Goal: Task Accomplishment & Management: Complete application form

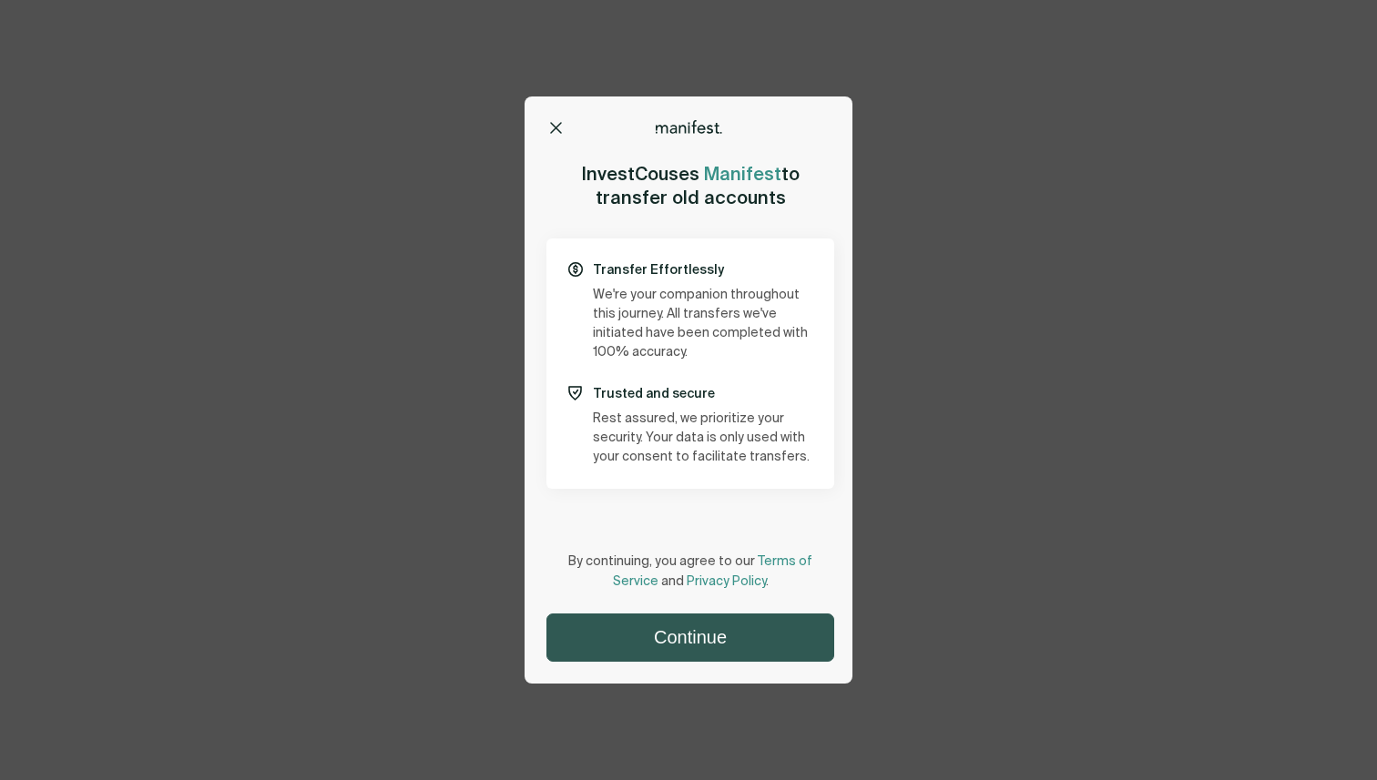
click at [660, 630] on button "Continue" at bounding box center [690, 638] width 286 height 46
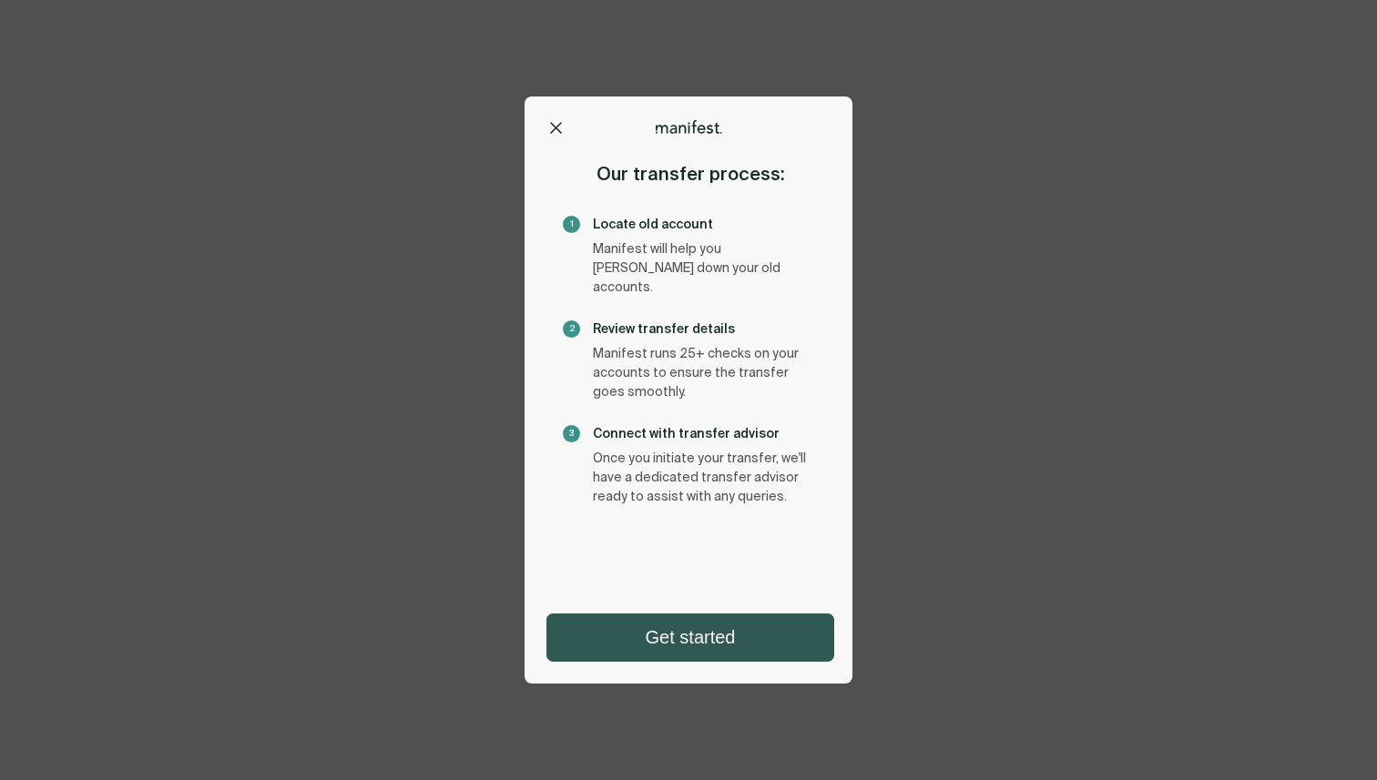
click at [670, 657] on button "Get started" at bounding box center [690, 638] width 286 height 46
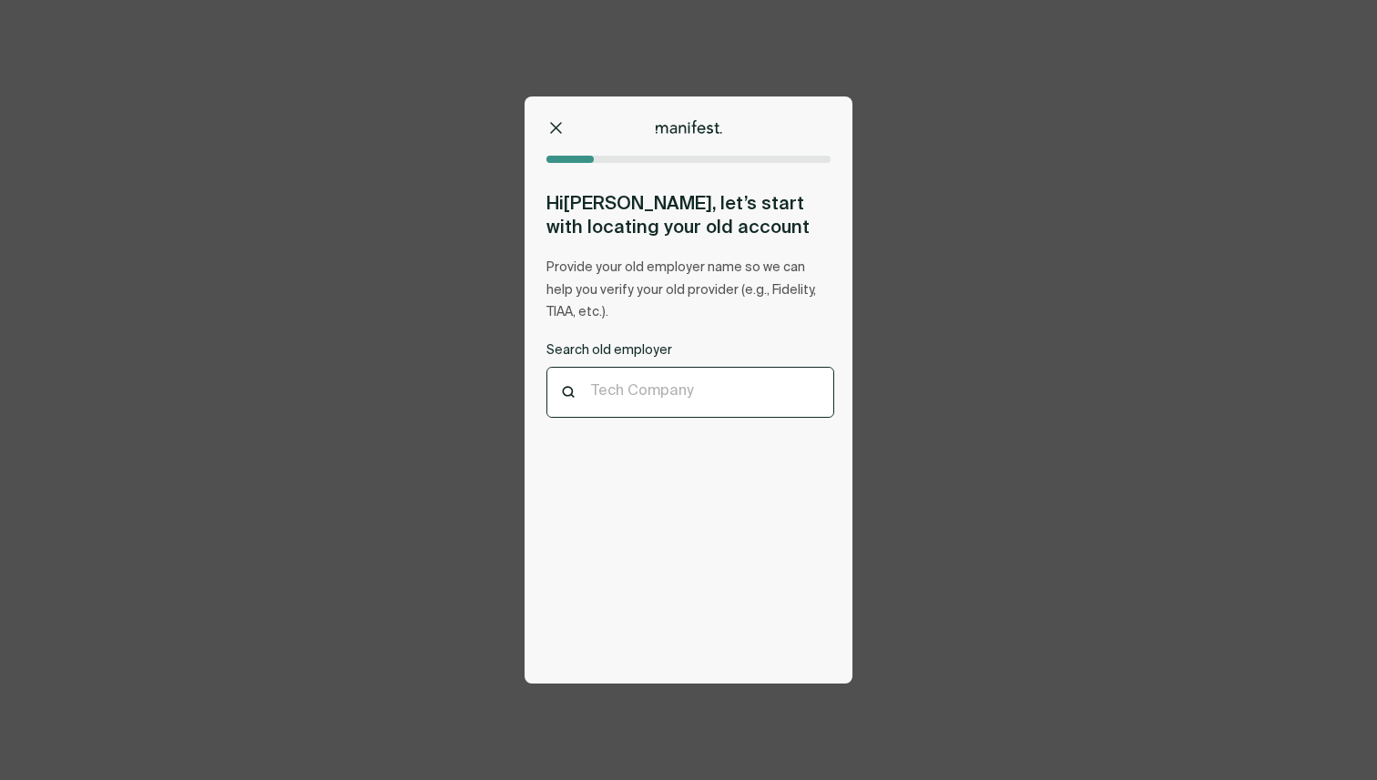
click at [650, 390] on div at bounding box center [690, 392] width 198 height 17
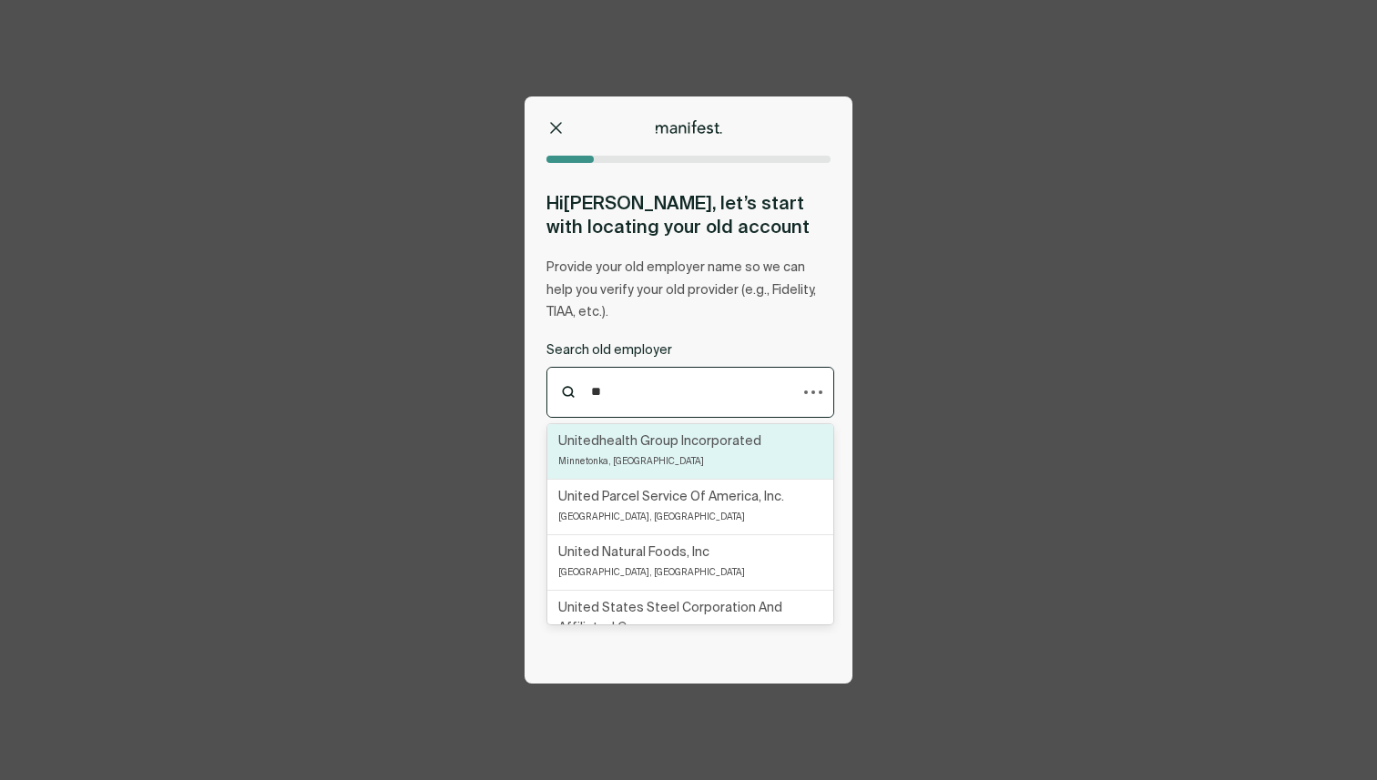
type input "*"
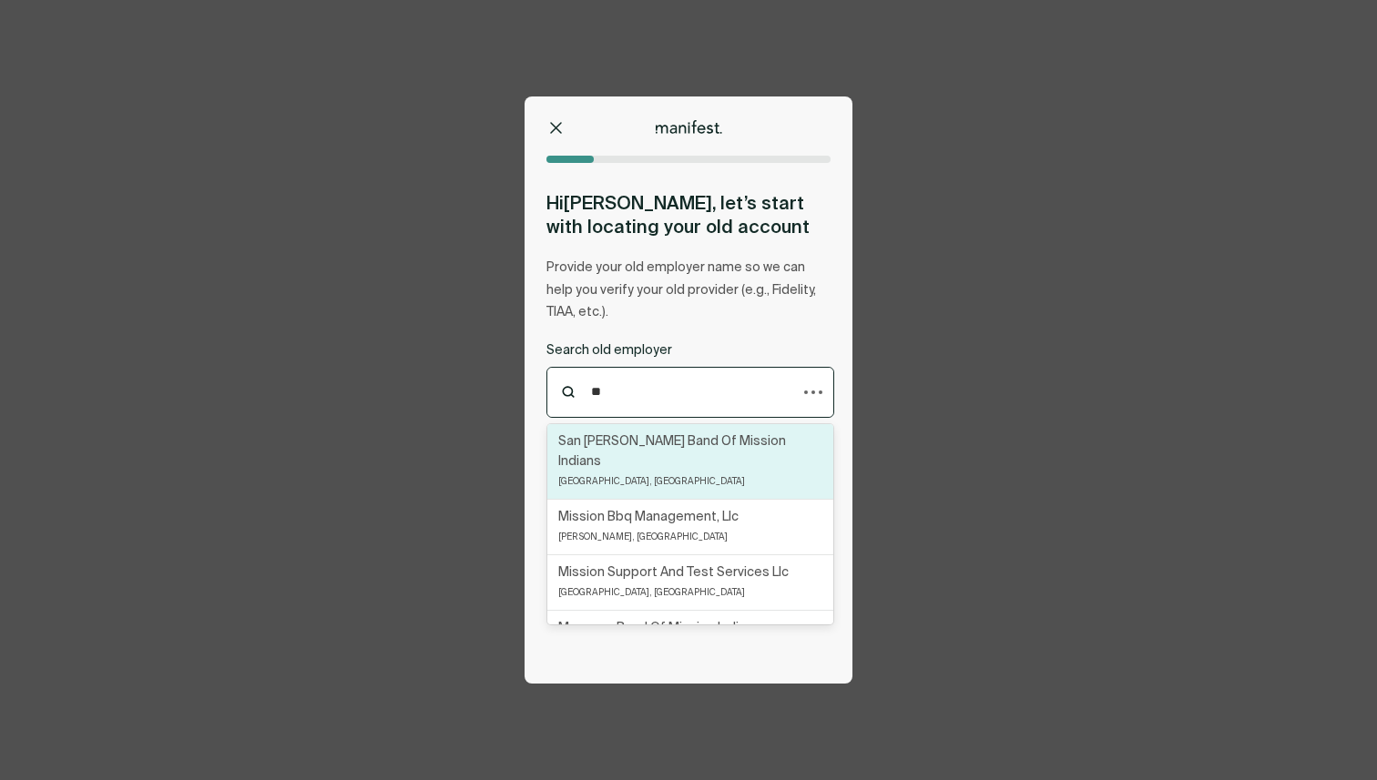
type input "*"
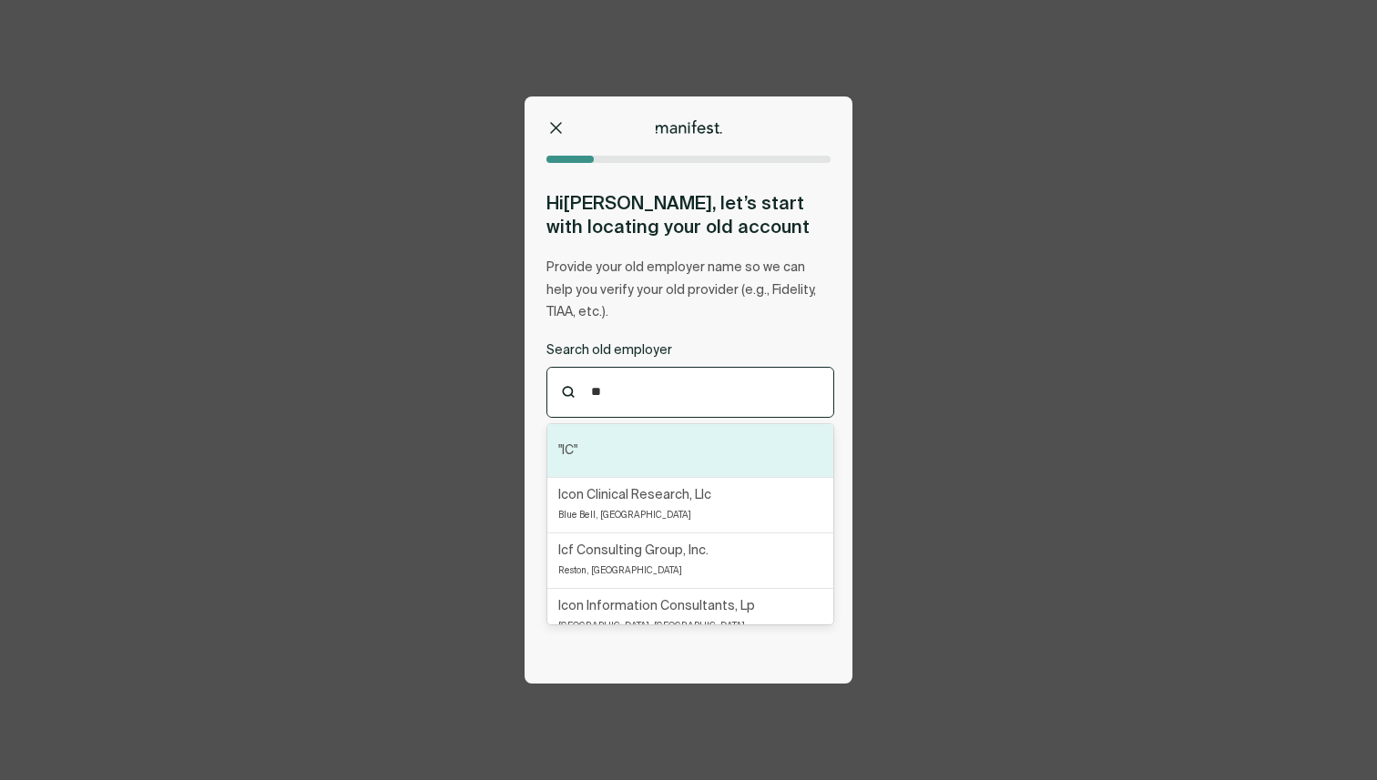
type input "*"
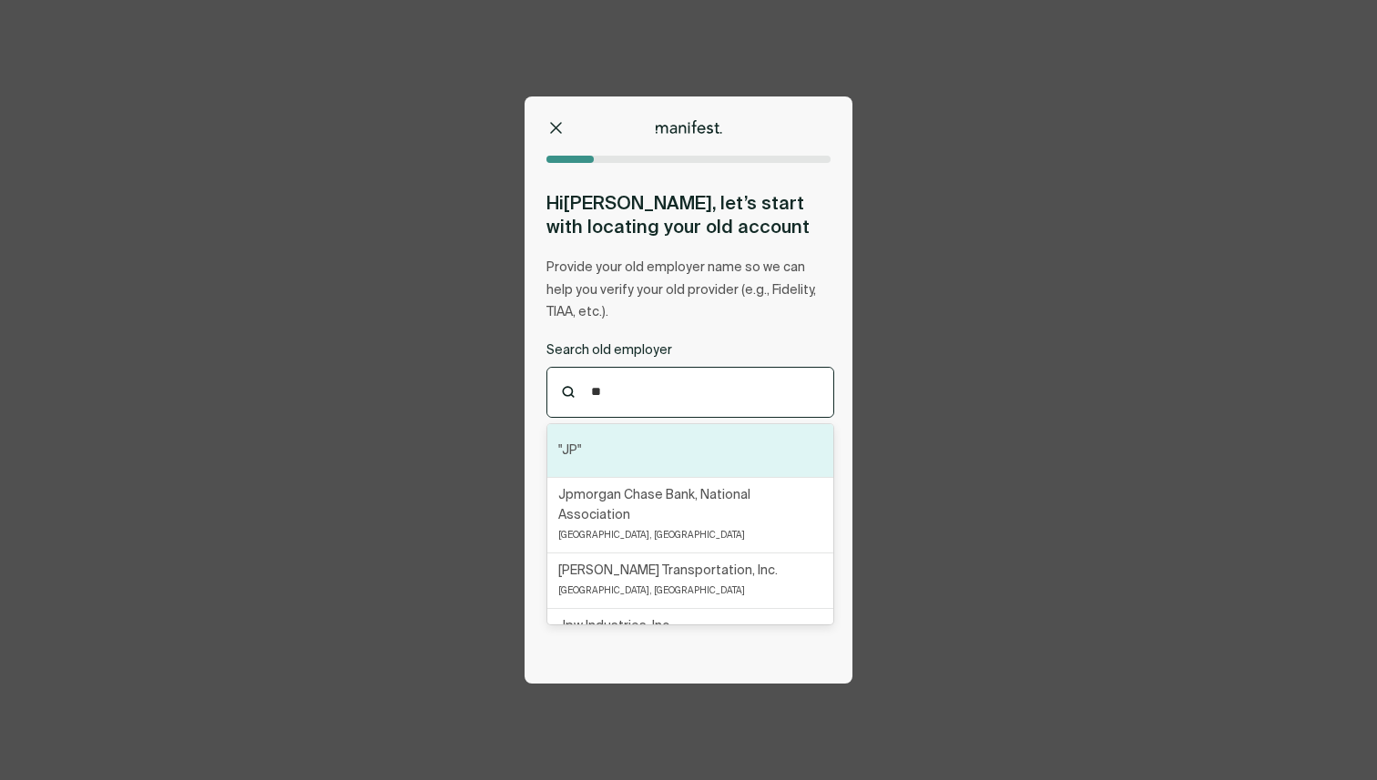
type input "*"
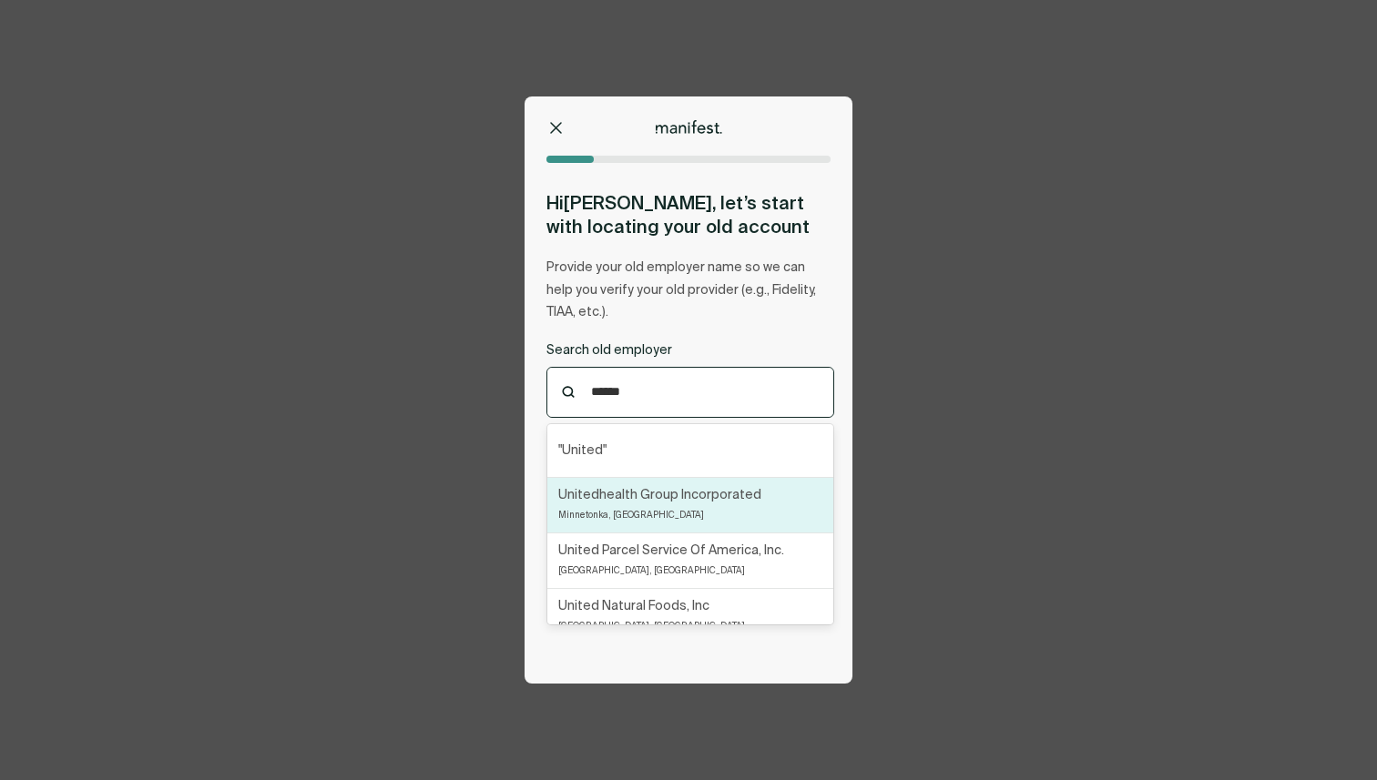
click at [684, 496] on p "Unitedhealth Group Incorporated" at bounding box center [659, 495] width 203 height 20
type input "******"
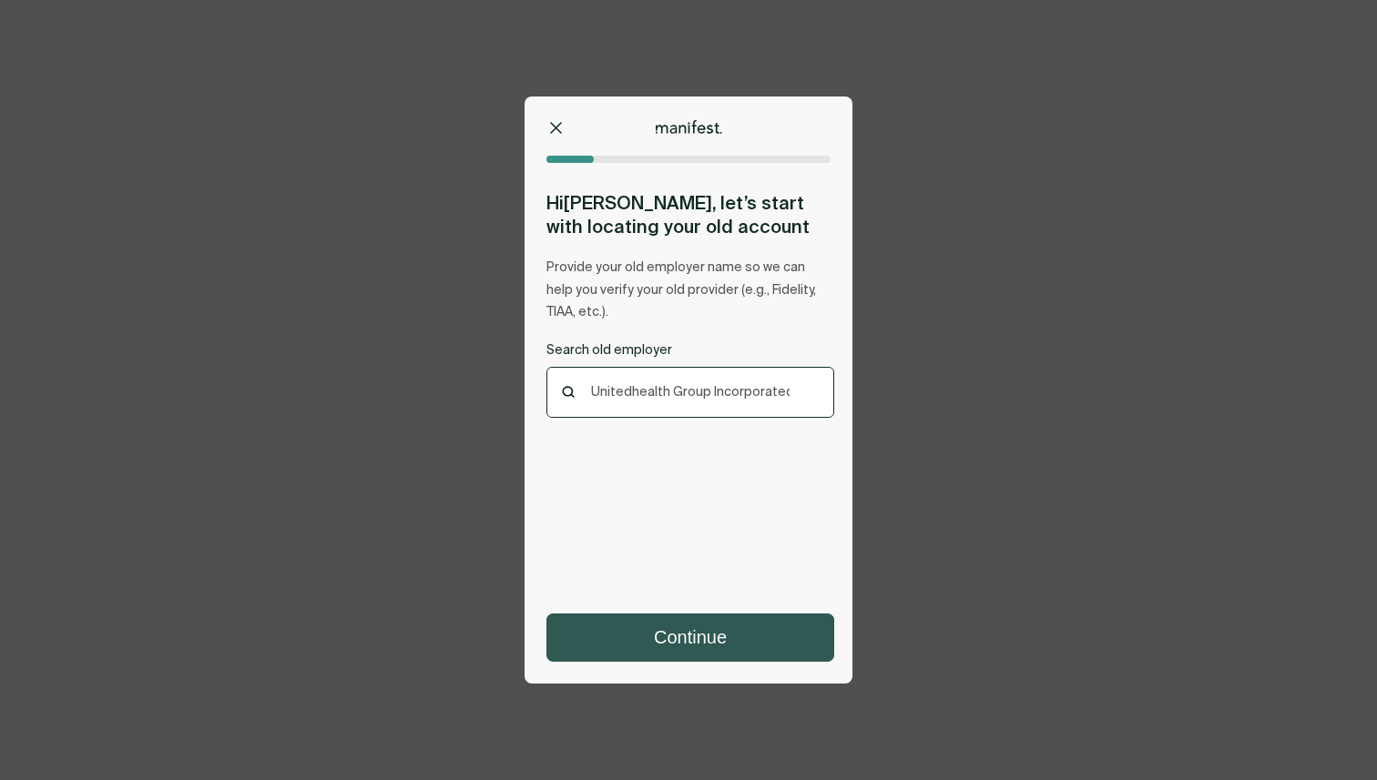
click at [702, 620] on button "Continue" at bounding box center [690, 638] width 286 height 46
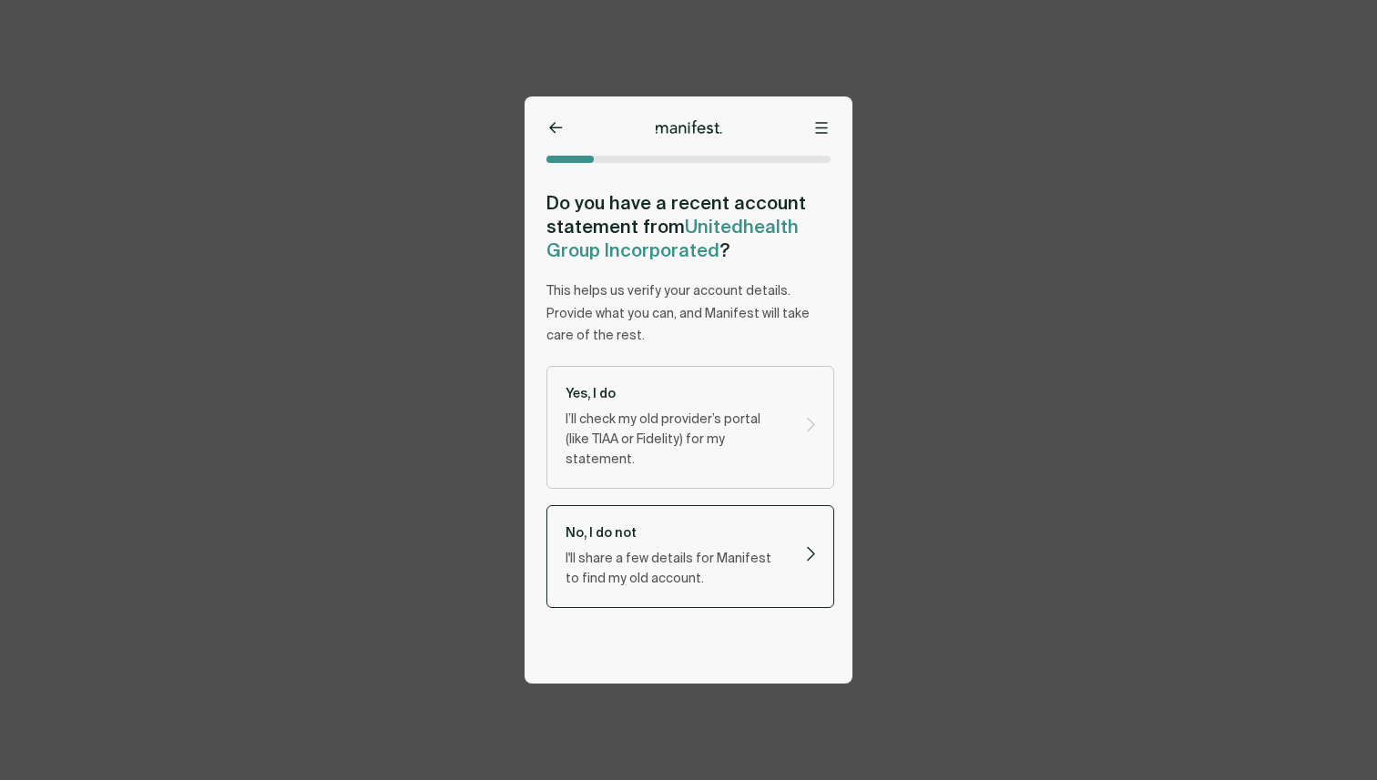
click at [783, 528] on div "No, I do not I'll share a few details for Manifest to find my old account." at bounding box center [676, 556] width 223 height 65
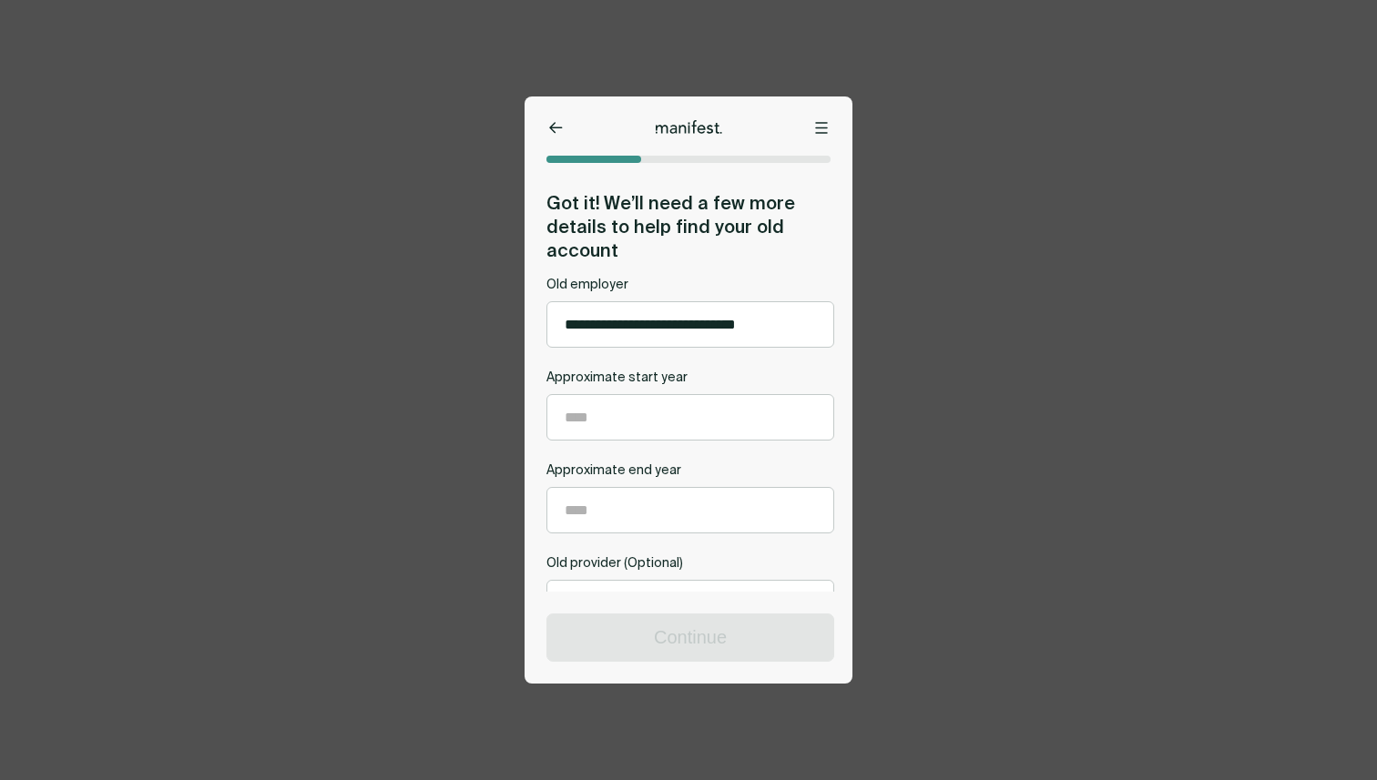
click at [414, 105] on div "**********" at bounding box center [688, 390] width 1377 height 780
click at [551, 127] on icon at bounding box center [556, 128] width 12 height 10
